Goal: Information Seeking & Learning: Learn about a topic

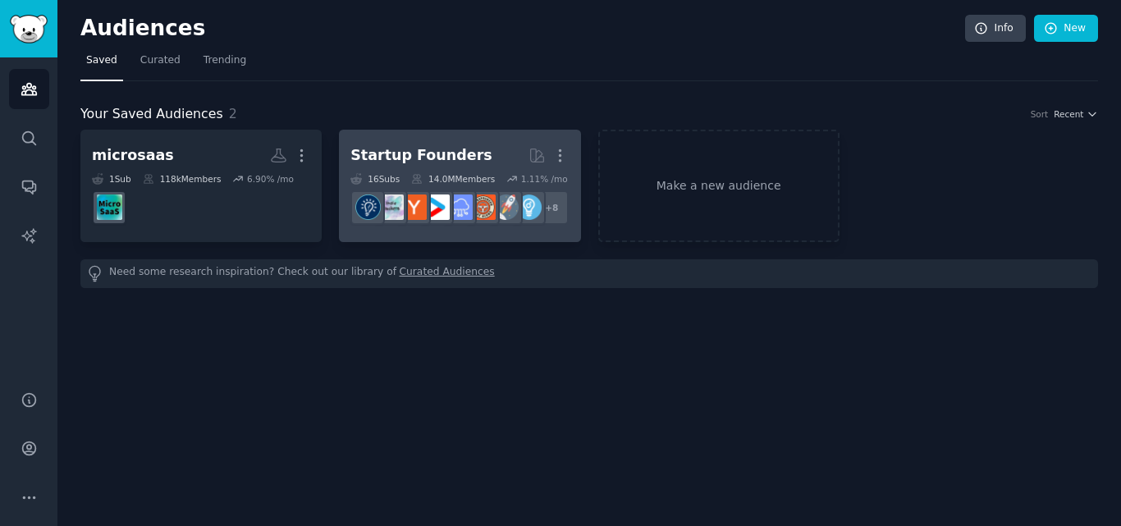
click at [421, 141] on h2 "Startup Founders More" at bounding box center [459, 155] width 218 height 29
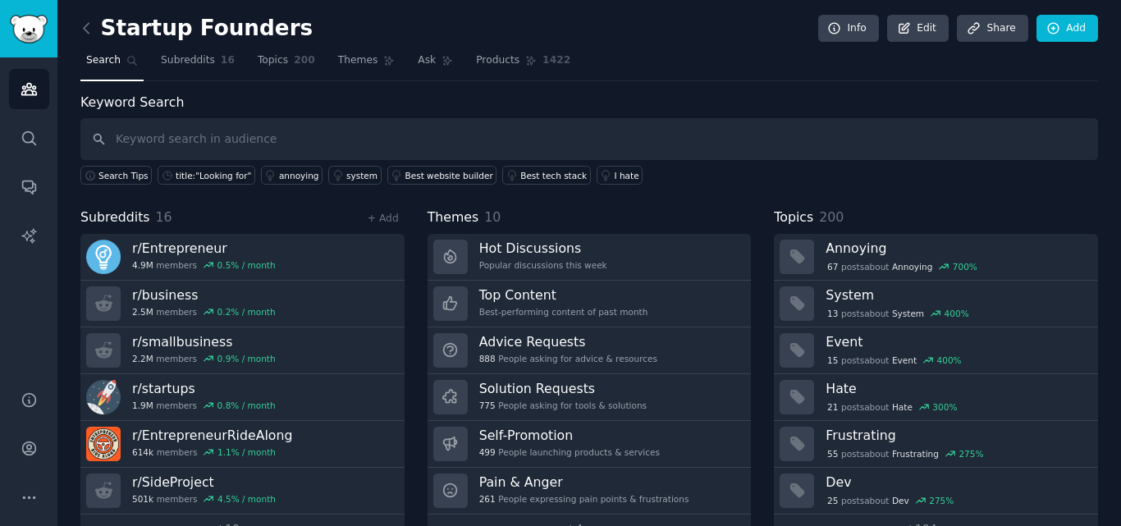
click at [421, 141] on input "text" at bounding box center [589, 139] width 1018 height 42
click at [421, 141] on input "why isn't there a tool for" at bounding box center [589, 139] width 1018 height 42
click at [105, 145] on input "why isn't there a tool for" at bounding box center [589, 139] width 1018 height 42
click at [358, 126] on input "why isn't there a tool for" at bounding box center [589, 139] width 1018 height 42
type input "why isn't there a tool for"
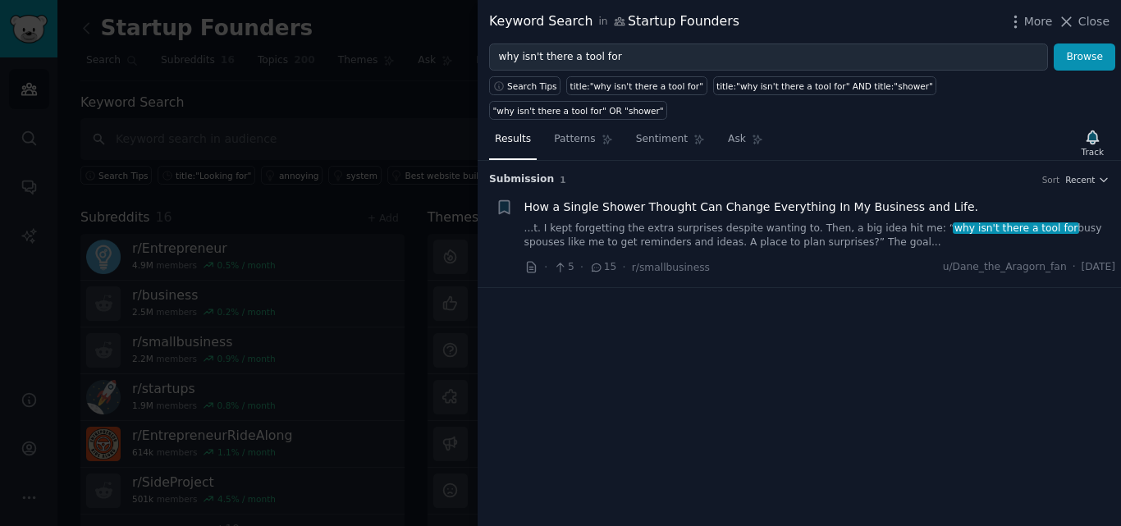
click at [358, 126] on div at bounding box center [560, 263] width 1121 height 526
click at [1093, 16] on span "Close" at bounding box center [1094, 21] width 31 height 17
click at [369, 143] on div at bounding box center [560, 263] width 1121 height 526
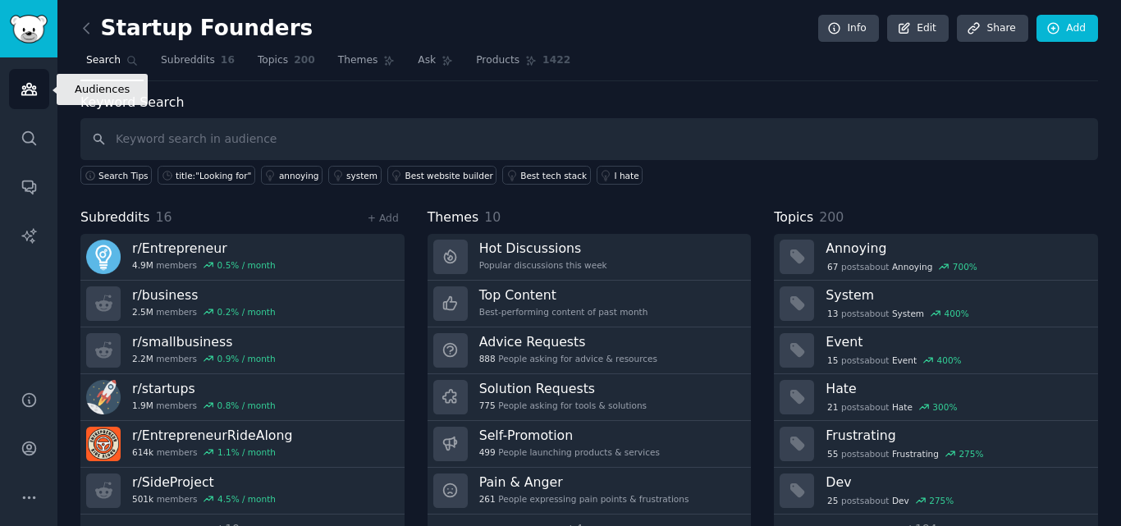
click at [37, 85] on icon "Sidebar" at bounding box center [29, 88] width 17 height 17
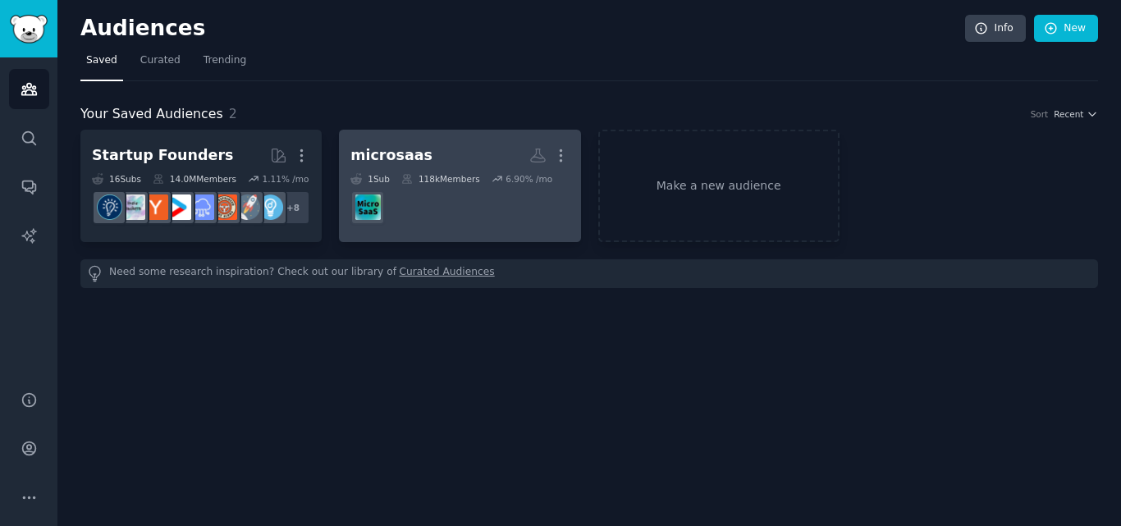
click at [431, 212] on dd at bounding box center [459, 208] width 218 height 46
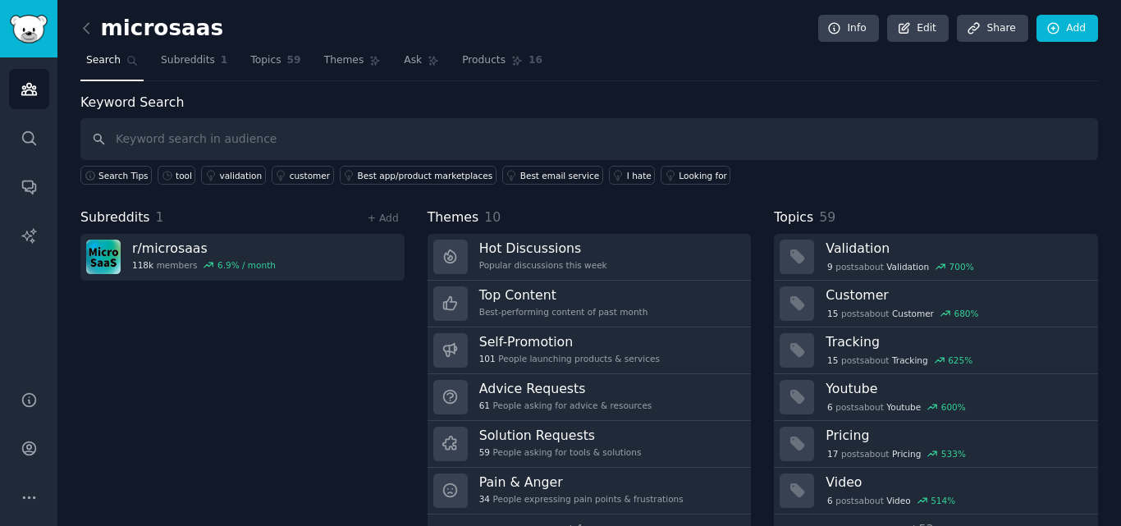
click at [401, 146] on input "text" at bounding box center [589, 139] width 1018 height 42
type input "linkedin"
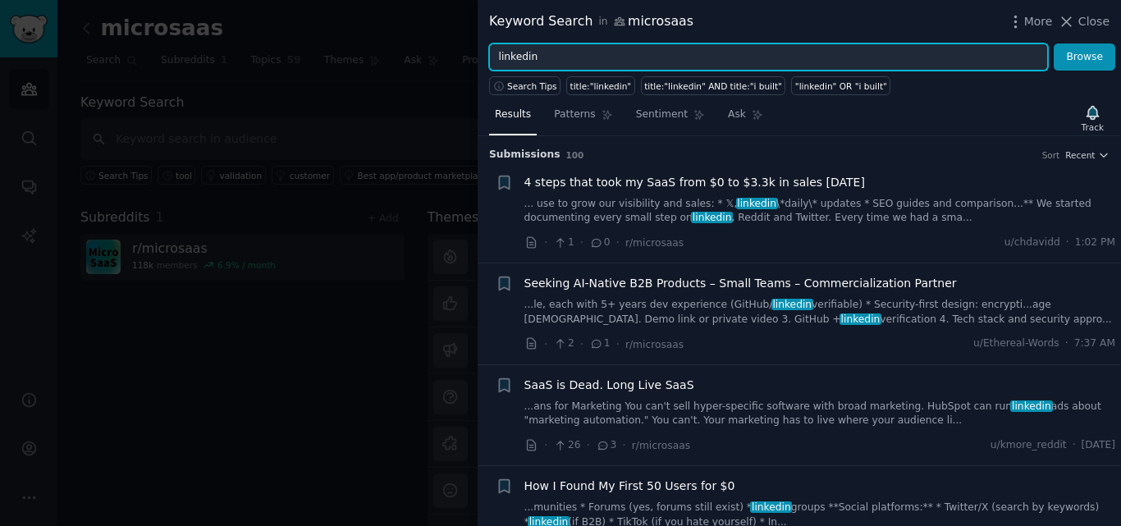
click at [632, 48] on input "linkedin" at bounding box center [768, 58] width 559 height 28
type input "linkedin tool"
click at [1054, 44] on button "Browse" at bounding box center [1085, 58] width 62 height 28
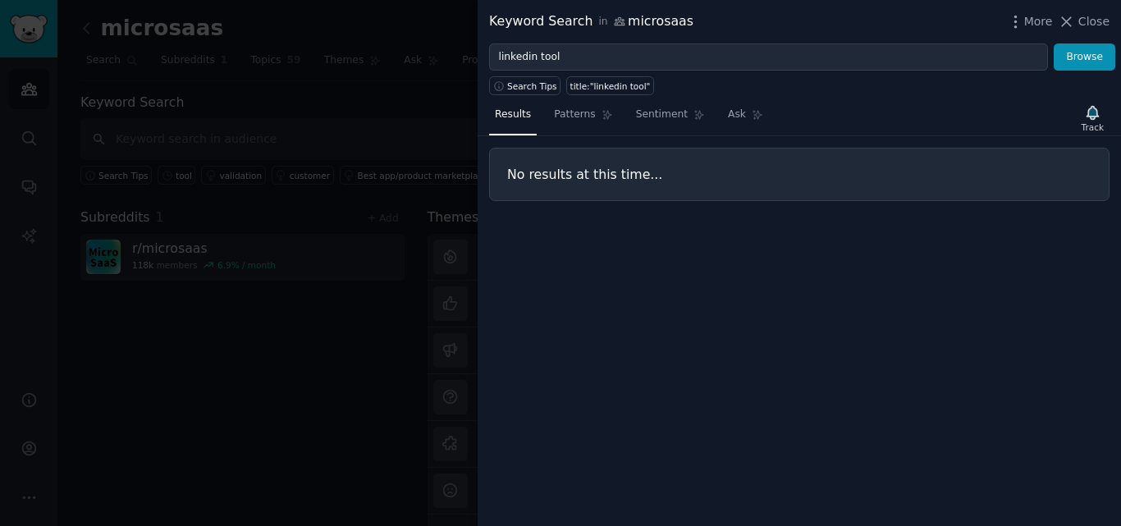
click at [343, 27] on div at bounding box center [560, 263] width 1121 height 526
